Goal: Communication & Community: Answer question/provide support

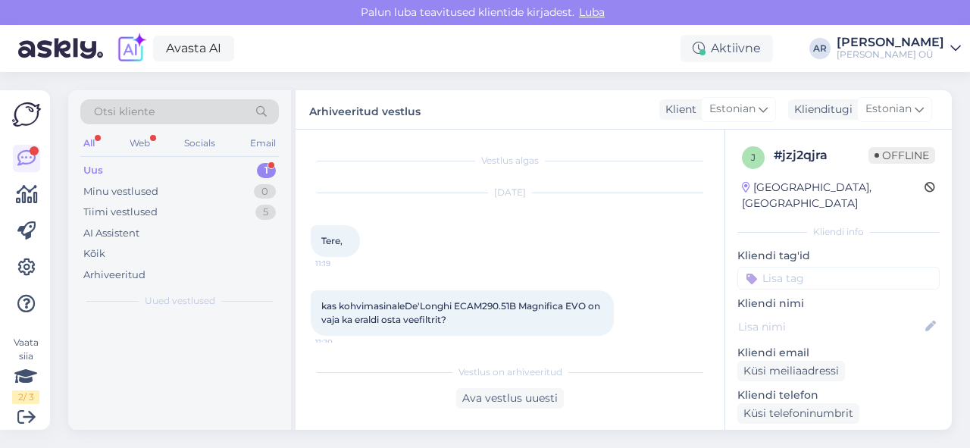
scroll to position [189, 0]
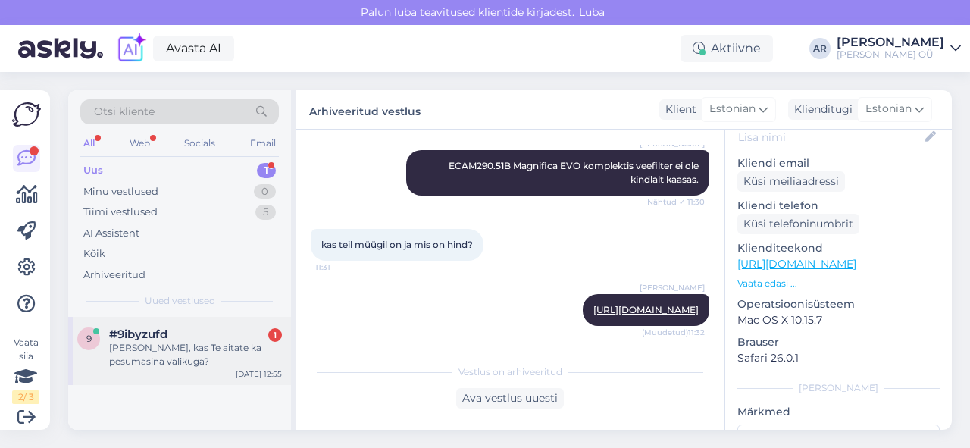
click at [212, 345] on div "[PERSON_NAME], kas Te aitate ka pesumasina valikuga?" at bounding box center [195, 354] width 173 height 27
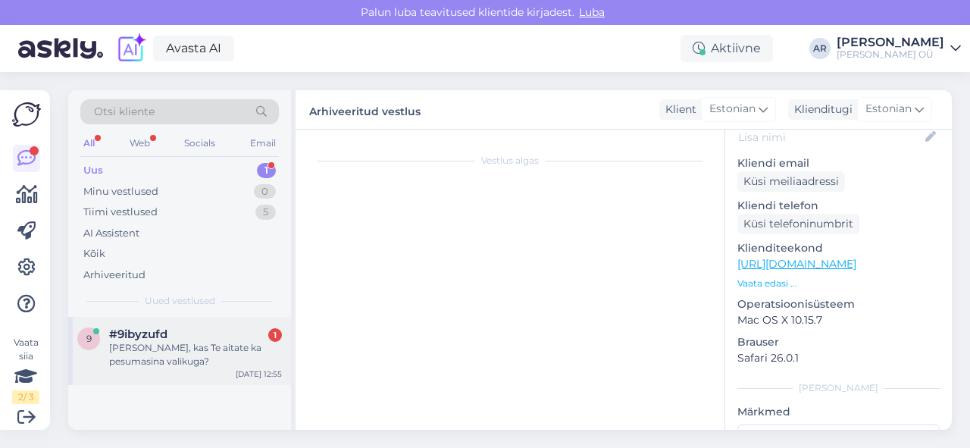
scroll to position [8, 0]
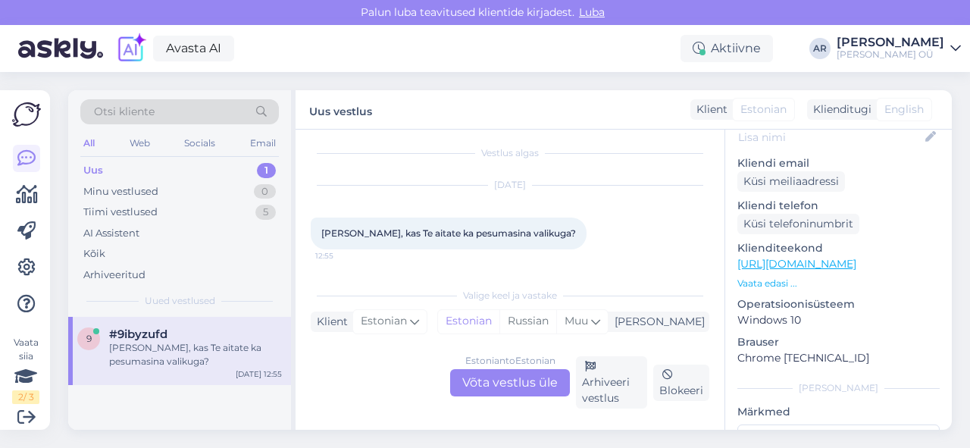
click at [487, 383] on div "Estonian to Estonian Võta vestlus üle" at bounding box center [510, 382] width 120 height 27
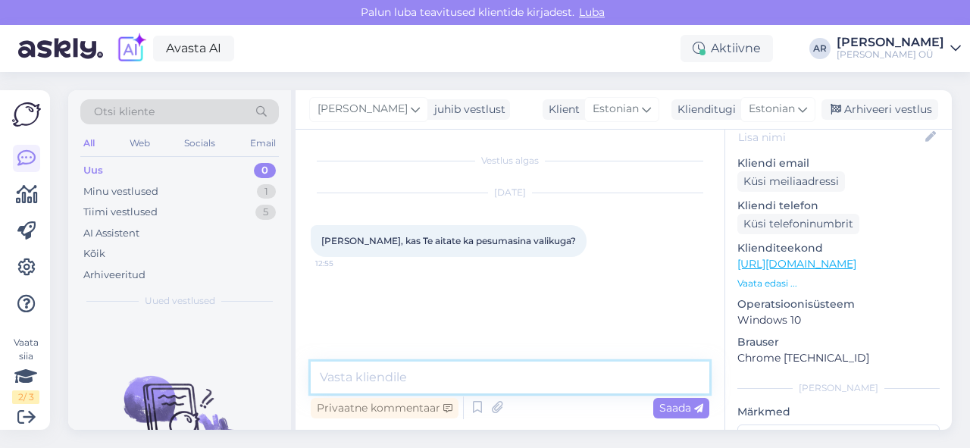
click at [479, 377] on textarea at bounding box center [510, 377] width 398 height 32
type textarea "[PERSON_NAME]"
type textarea "Tere! [GEOGRAPHIC_DATA]"
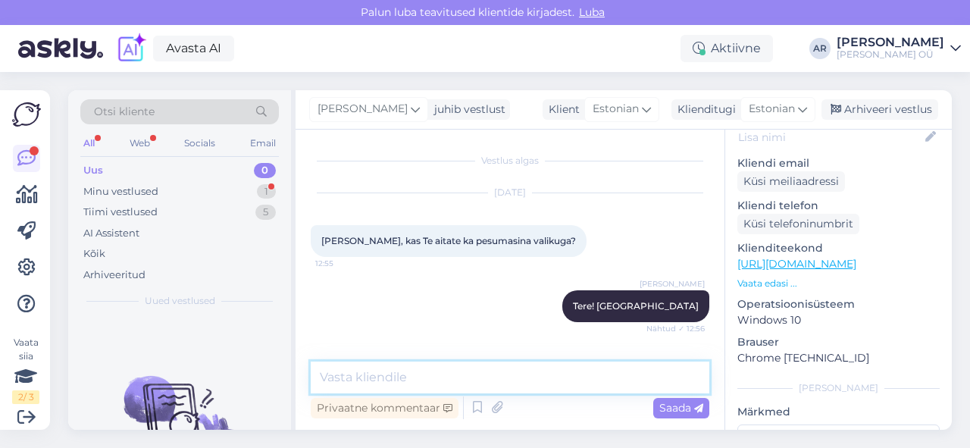
scroll to position [97, 0]
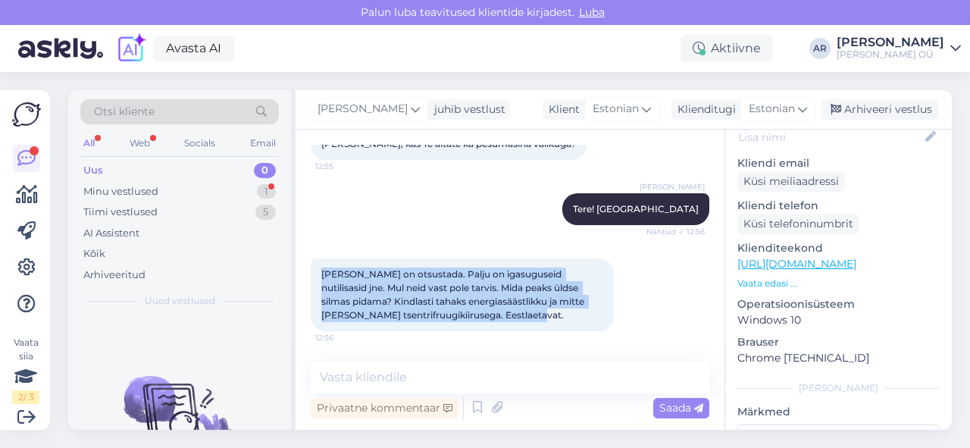
drag, startPoint x: 488, startPoint y: 320, endPoint x: 296, endPoint y: 267, distance: 199.1
click at [296, 267] on div "Vestlus algas [DATE] Tere, kas Te aitate ka pesumasina valikuga? 12:55 [PERSON_…" at bounding box center [509, 280] width 429 height 300
copy span "[PERSON_NAME] on otsustada. Palju on igasuguseid nutilisasid jne. Mul neid vast…"
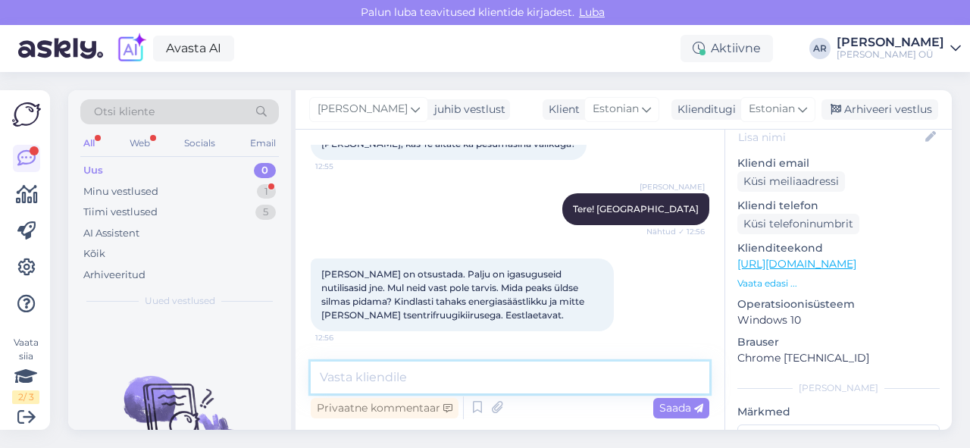
click at [503, 383] on textarea at bounding box center [510, 377] width 398 height 32
paste textarea "[URL][DOMAIN_NAME]"
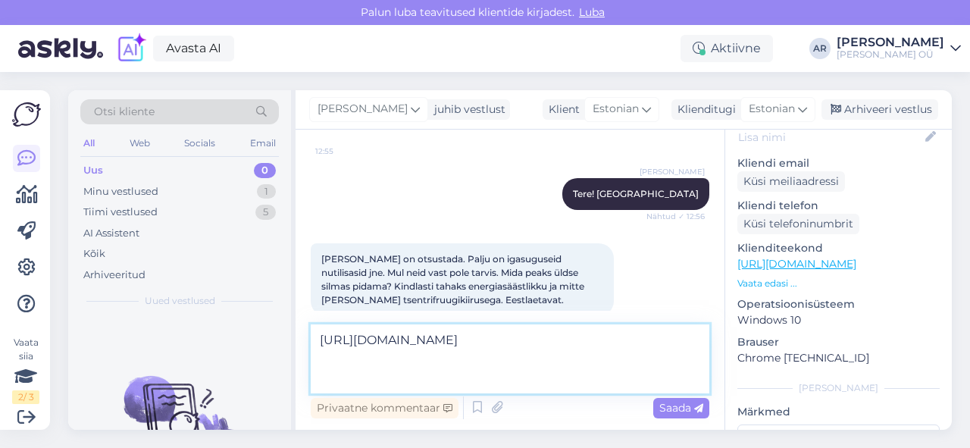
paste textarea "Electrolux EW7F3484UE — 8 kg, 1400 p/min, energiasilt A, ilma WiFi-ta. Väga tas…"
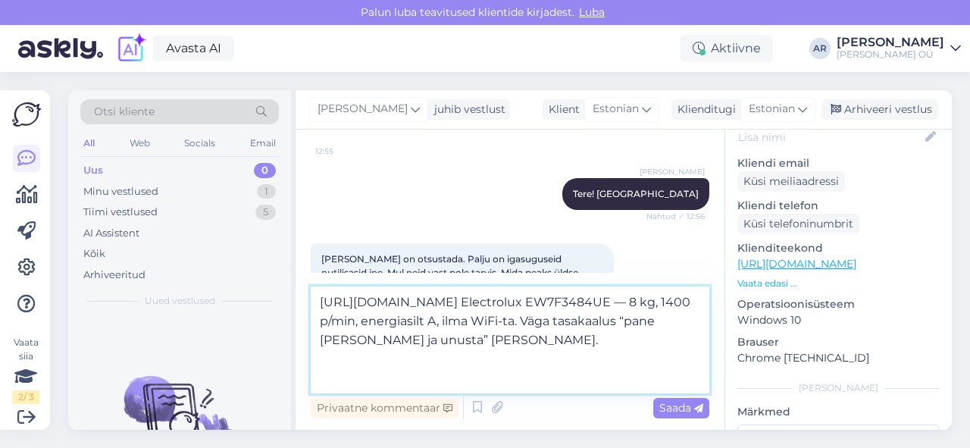
drag, startPoint x: 669, startPoint y: 342, endPoint x: 594, endPoint y: 339, distance: 75.1
click at [594, 339] on textarea "[URL][DOMAIN_NAME] Electrolux EW7F3484UE — 8 kg, 1400 p/min, energiasilt A, ilm…" at bounding box center [510, 339] width 398 height 107
type textarea "[URL][DOMAIN_NAME] Electrolux EW7F3484UE — 8 kg, energiasilt A, ilma WiFi-ta. V…"
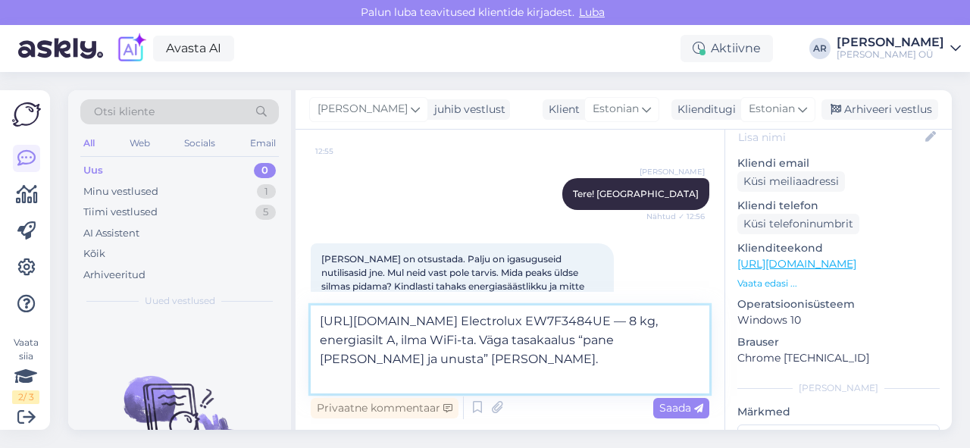
click at [683, 378] on textarea "[URL][DOMAIN_NAME] Electrolux EW7F3484UE — 8 kg, energiasilt A, ilma WiFi-ta. V…" at bounding box center [510, 349] width 398 height 88
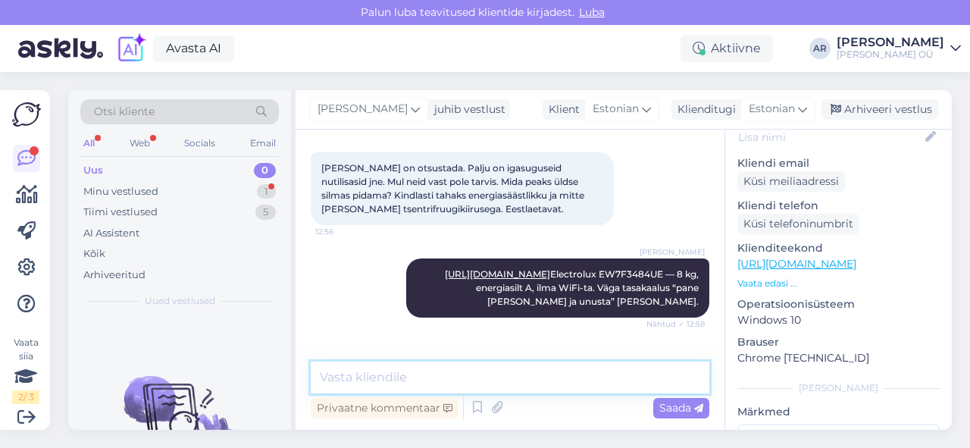
scroll to position [268, 0]
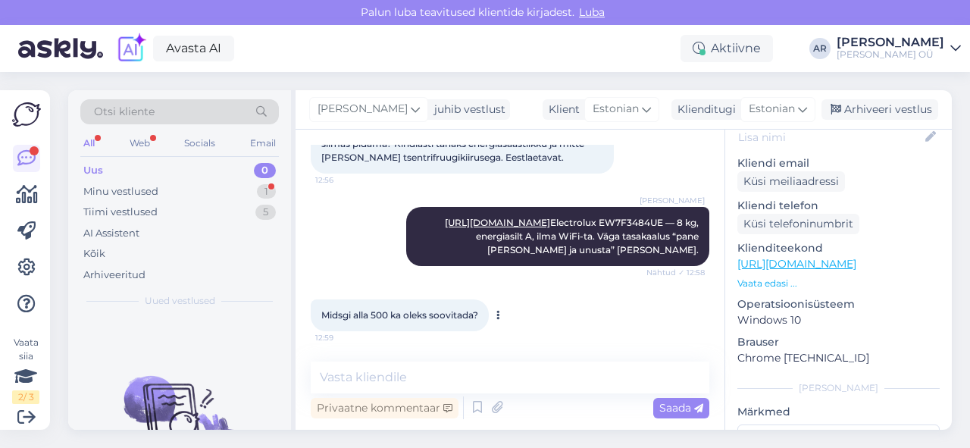
click at [383, 318] on span "Midsgi alla 500 ka oleks soovitada?" at bounding box center [399, 314] width 157 height 11
copy div "Midsgi alla 500 ka oleks soovitada? 12:59"
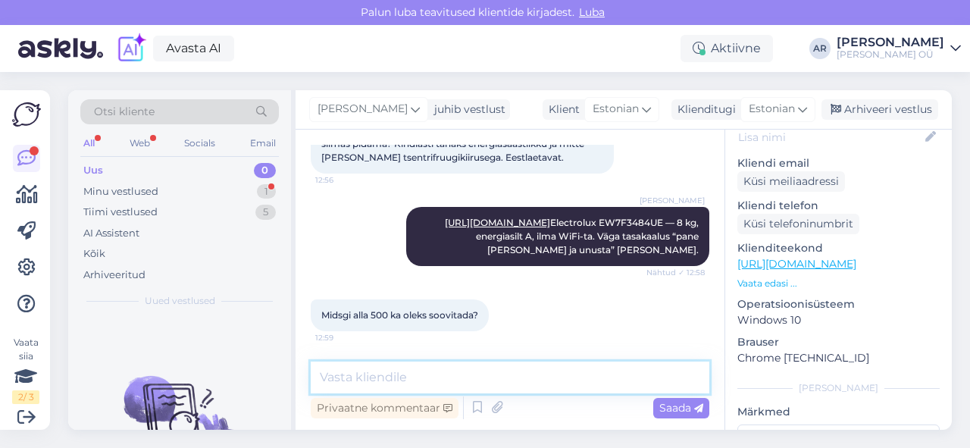
click at [408, 370] on textarea at bounding box center [510, 377] width 398 height 32
paste textarea "[URL][DOMAIN_NAME]?"
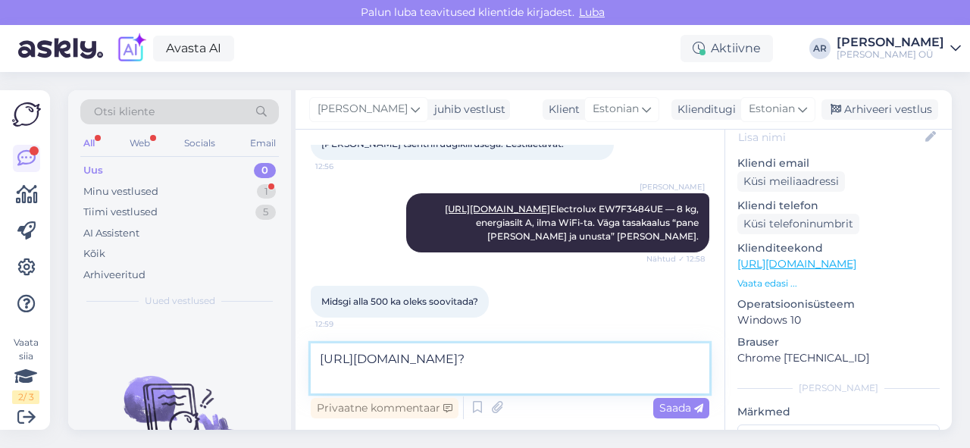
scroll to position [284, 0]
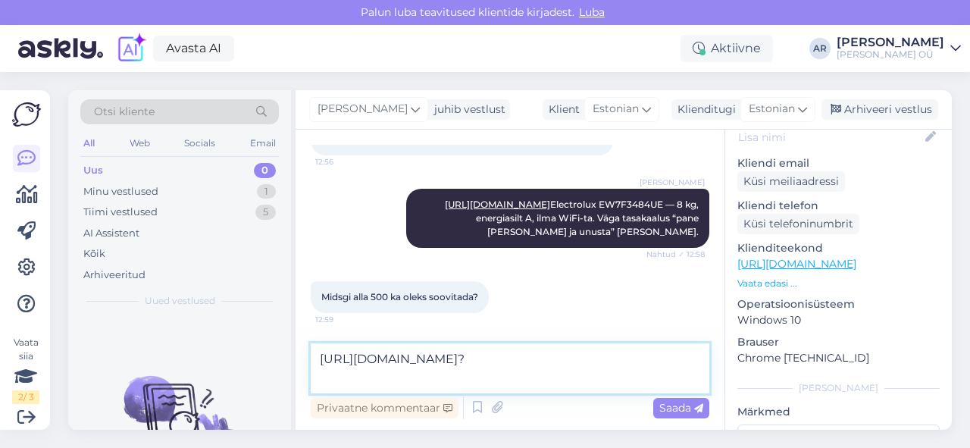
paste textarea "Whirlpool FFB 8469 BV EE — 8 kg, 1400 p/min, energiamärgis A Hea “kuiv väljatul…"
type textarea "[URL][DOMAIN_NAME]? Whirlpool FFB 8469 BV EE — 8 kg, 1400 p/min, energiamärgis …"
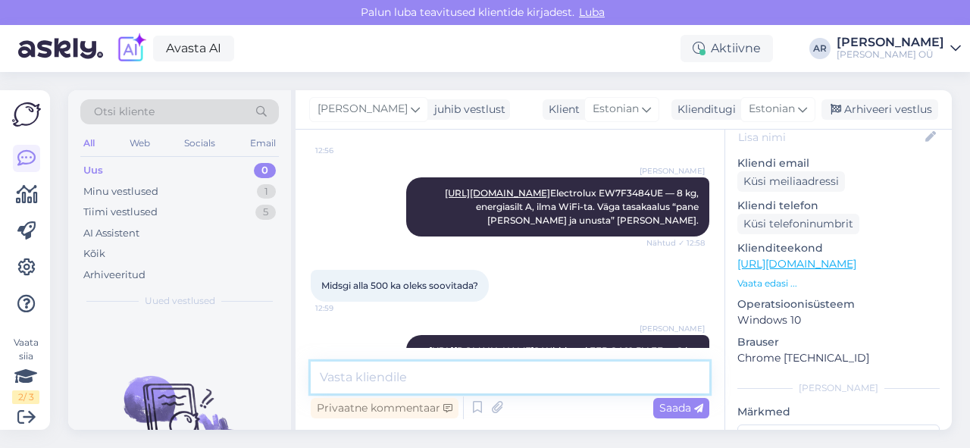
scroll to position [388, 0]
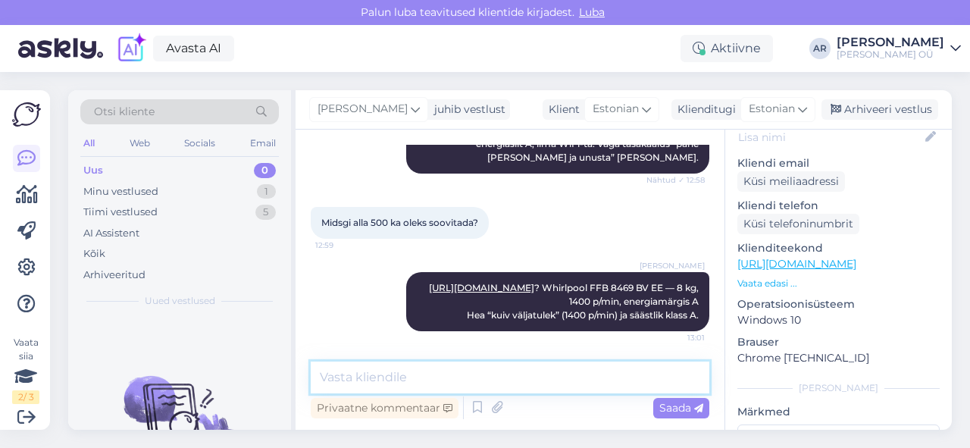
click at [527, 386] on textarea at bounding box center [510, 377] width 398 height 32
paste textarea "[URL][DOMAIN_NAME]"
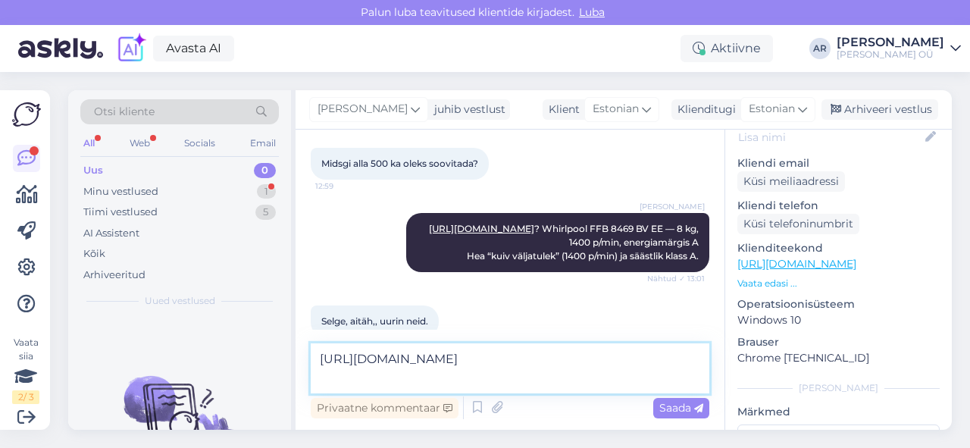
scroll to position [471, 0]
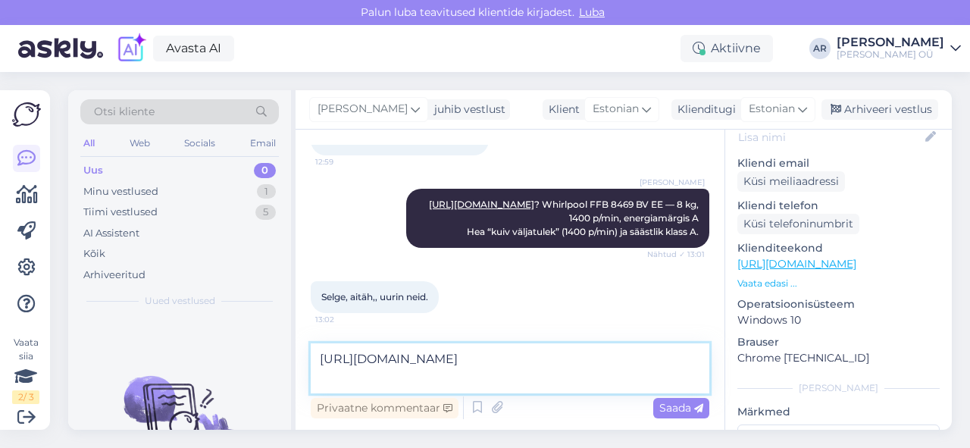
paste textarea "Väga lihtne paneel, vaikne invertermootor. Hind 429,90 €. Kui 1200 p/min on pii…"
type textarea "[URL][DOMAIN_NAME] Väga lihtne paneel, vaikne invertermootor. Hind 429,90 €. Ku…"
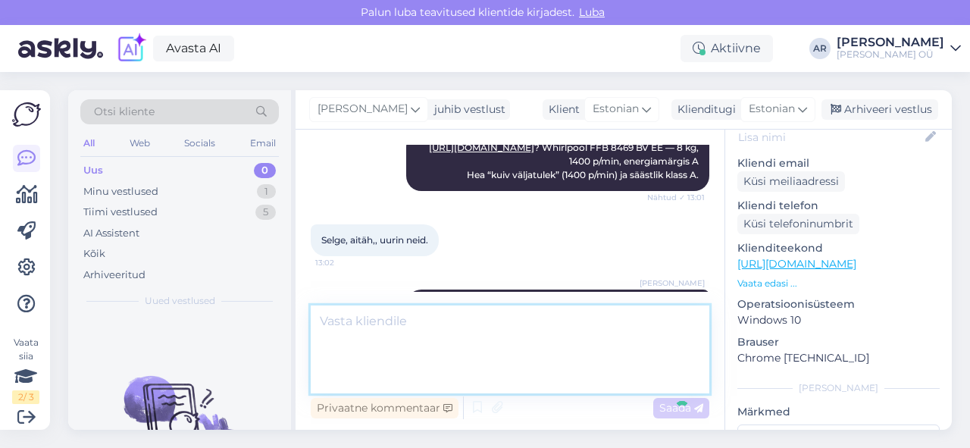
scroll to position [559, 0]
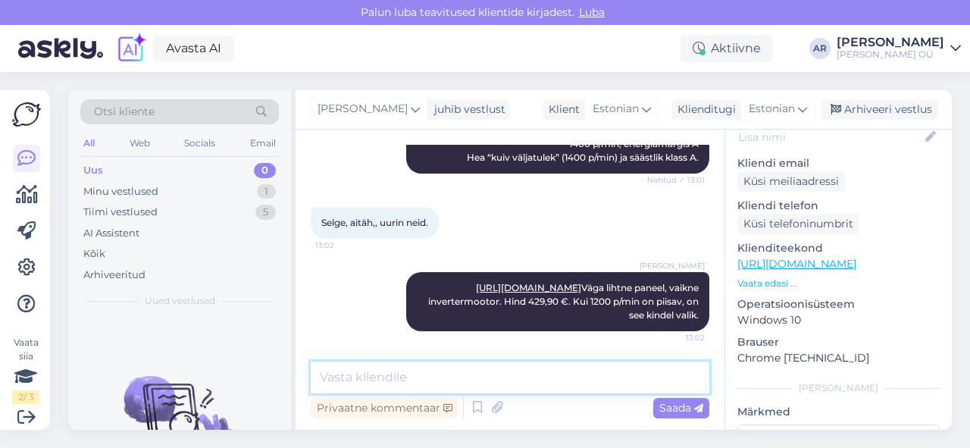
click at [486, 390] on textarea at bounding box center [510, 377] width 398 height 32
type textarea "Palun!"
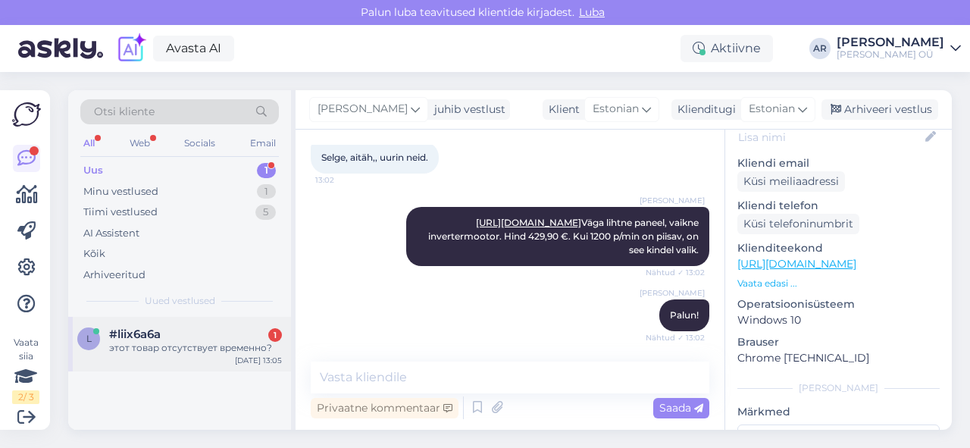
click at [183, 364] on div "l #liix6a6a 1 этот товар отсутствует временно? [DATE] 13:05" at bounding box center [179, 344] width 223 height 55
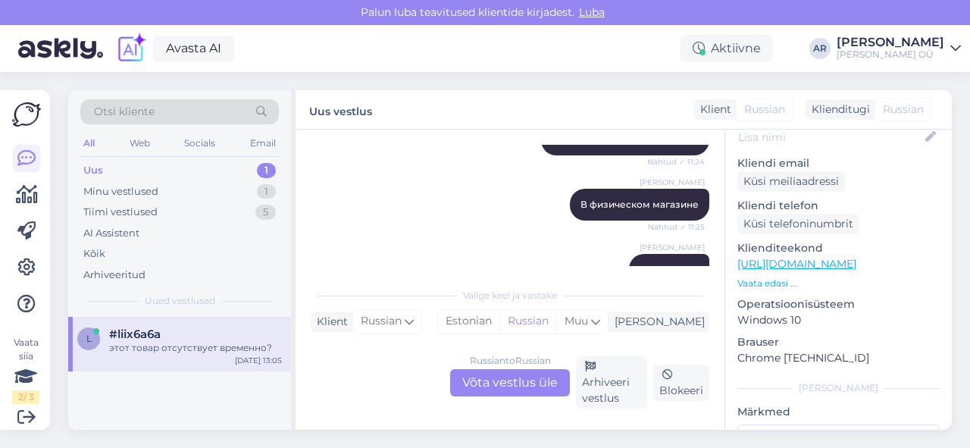
scroll to position [251, 0]
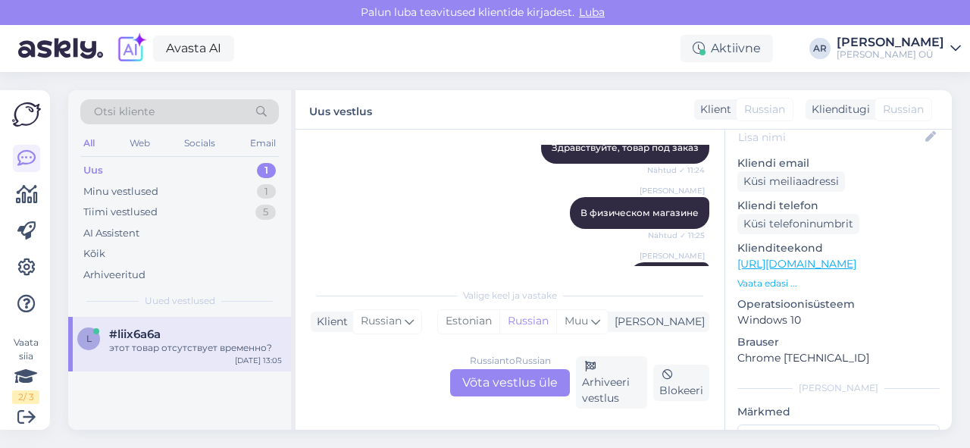
click at [539, 389] on div "Russian to Russian Võta vestlus üle" at bounding box center [510, 382] width 120 height 27
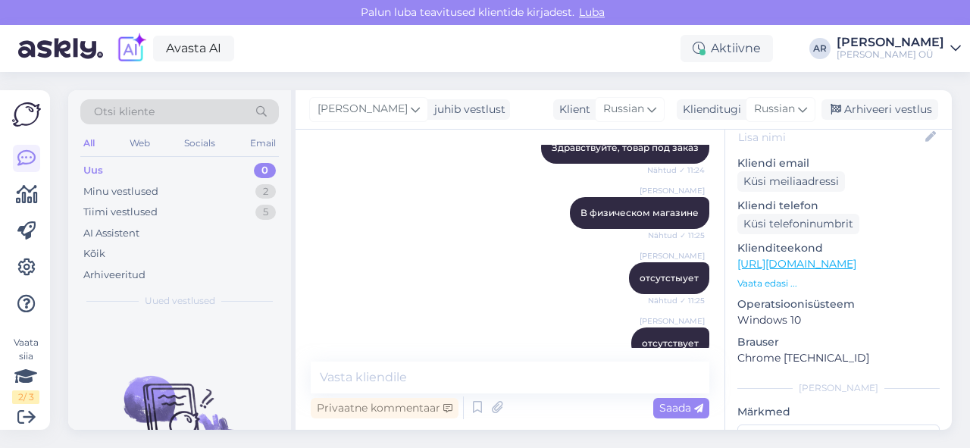
scroll to position [343, 0]
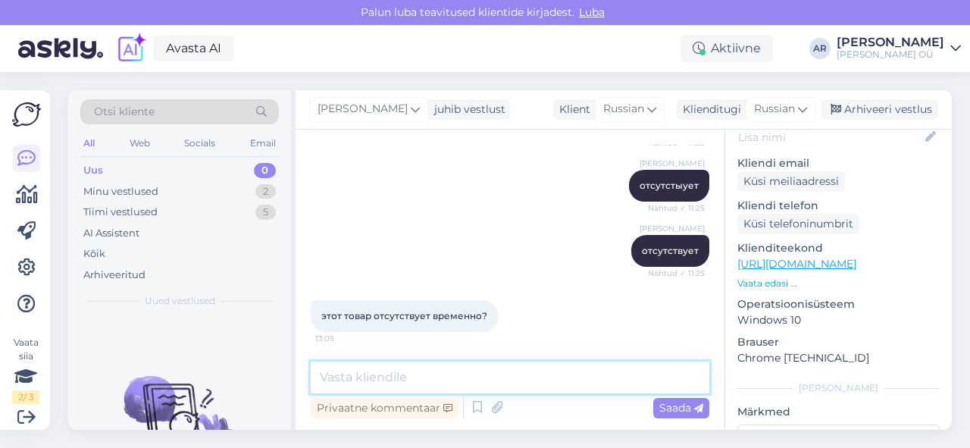
click at [521, 383] on textarea at bounding box center [510, 377] width 398 height 32
type textarea "н"
click at [561, 376] on textarea "Нет он не появится в продаже" at bounding box center [510, 377] width 398 height 32
click at [342, 373] on textarea "Нет он не появится в продаже в магазине" at bounding box center [510, 377] width 398 height 32
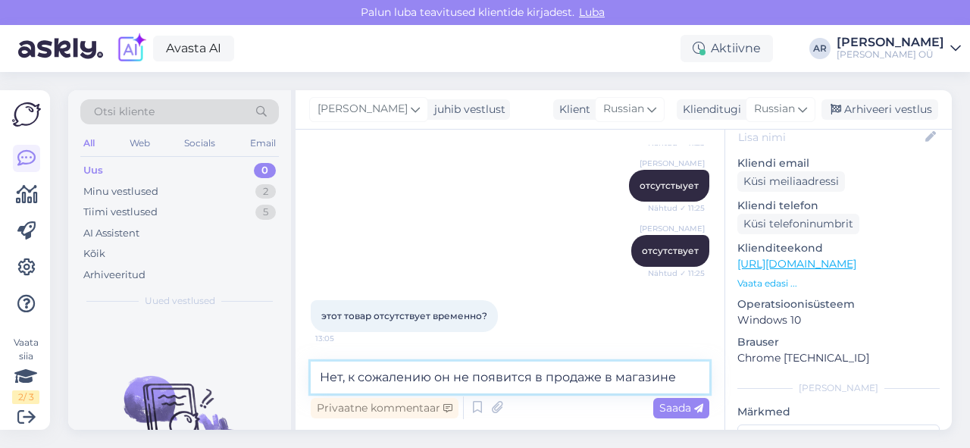
type textarea "Нет, к сожалению, он не появится в продаже в магазине"
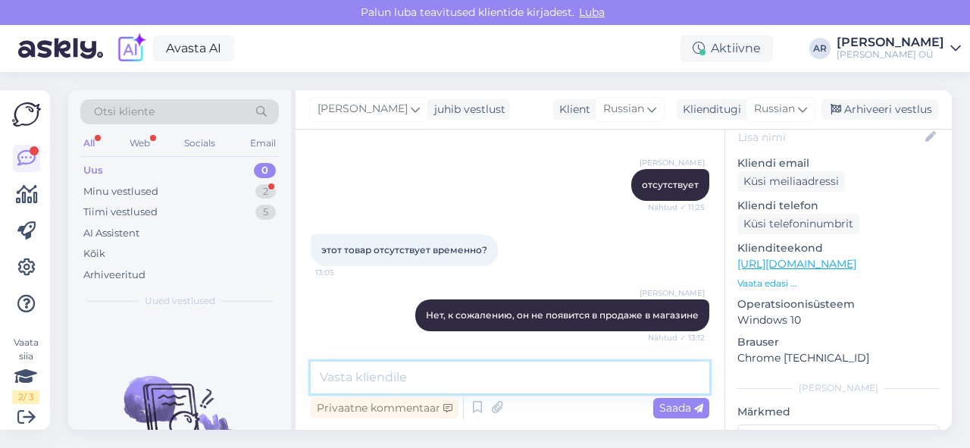
scroll to position [488, 0]
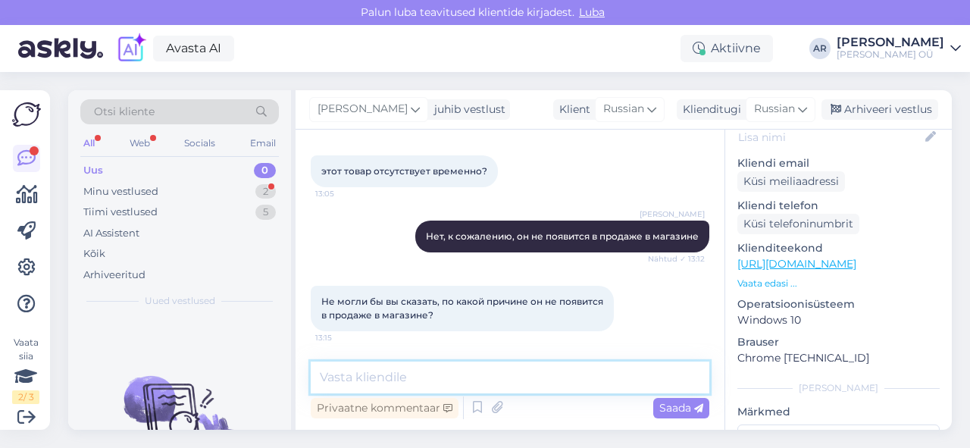
click at [489, 367] on textarea at bounding box center [510, 377] width 398 height 32
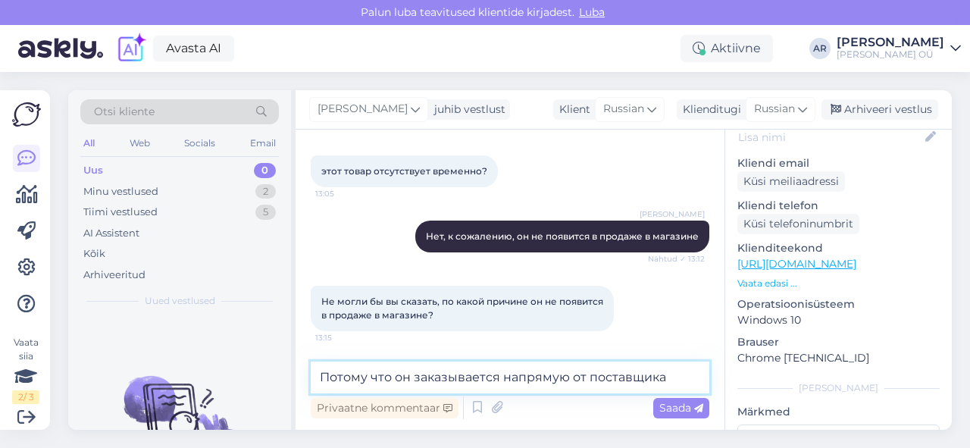
type textarea "Потому что он заказывается напрямую от поставщика."
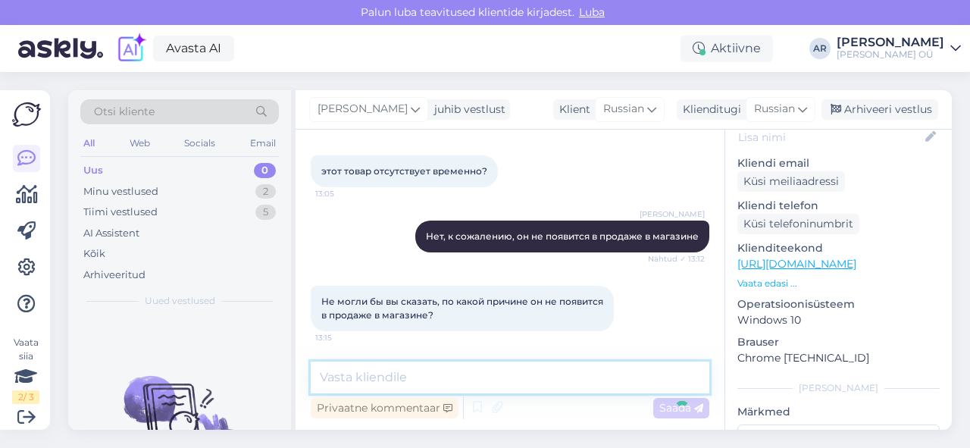
scroll to position [553, 0]
